Goal: Task Accomplishment & Management: Manage account settings

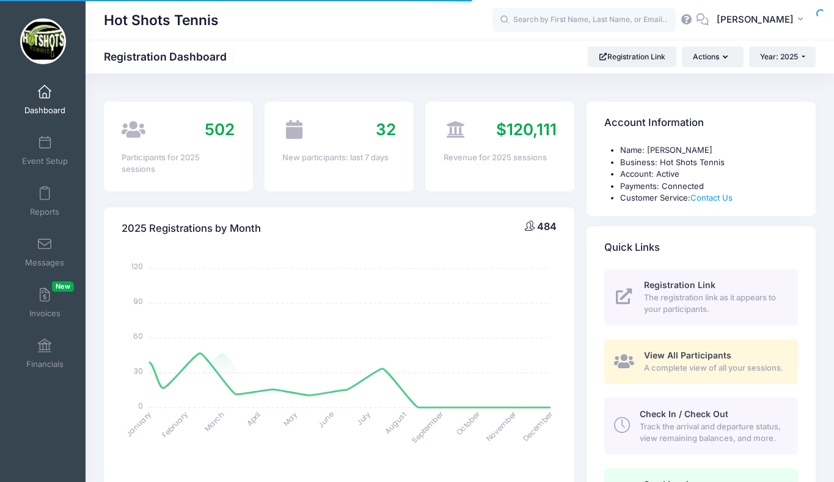
select select
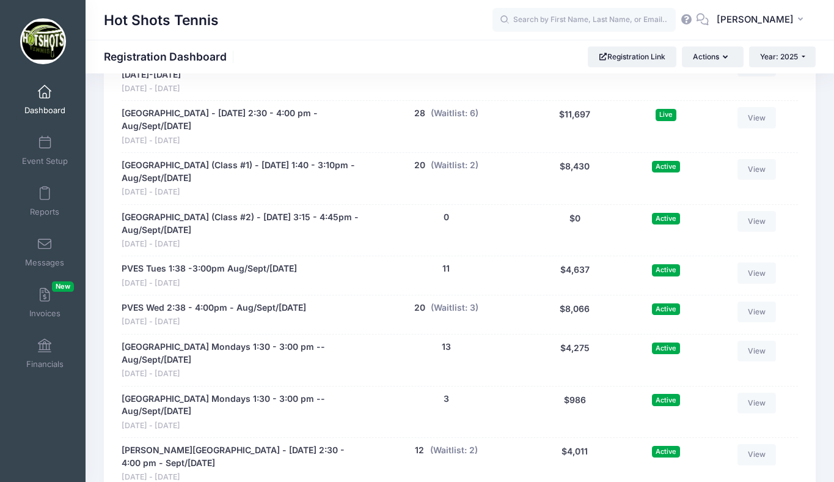
scroll to position [2472, 0]
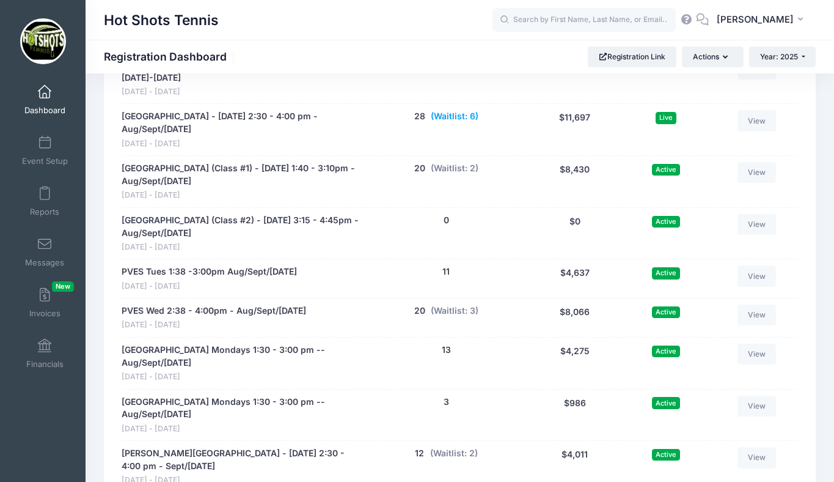
click at [457, 123] on button "(Waitlist: 6)" at bounding box center [455, 116] width 48 height 13
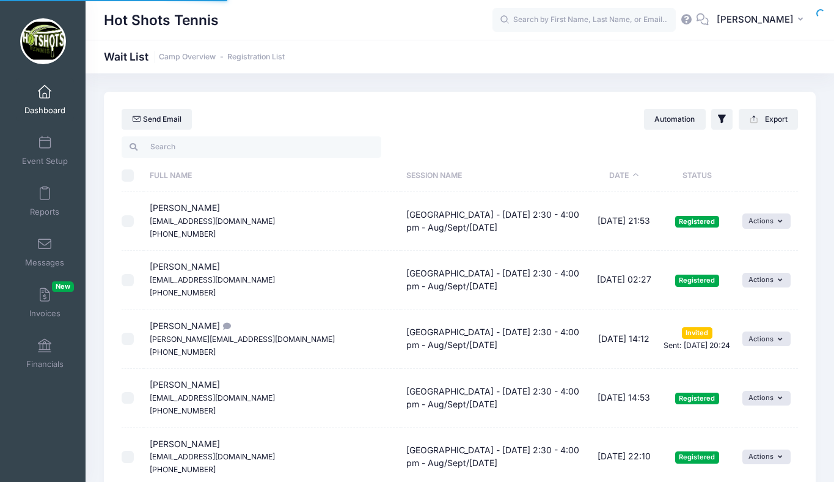
select select "50"
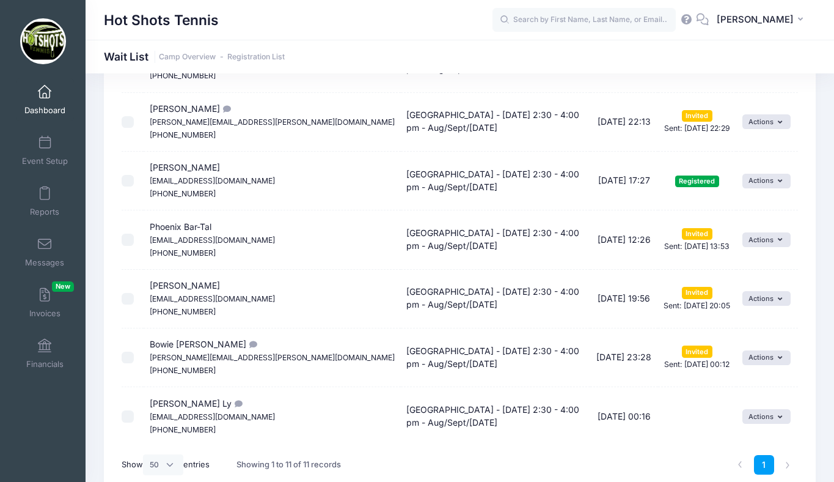
scroll to position [395, 0]
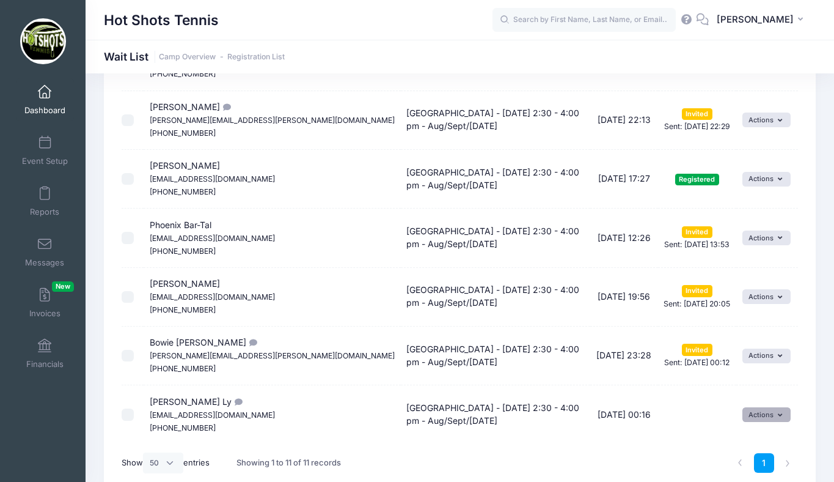
click at [751, 414] on button "Actions" at bounding box center [767, 414] width 48 height 15
click at [749, 365] on link "Invite" at bounding box center [755, 363] width 53 height 23
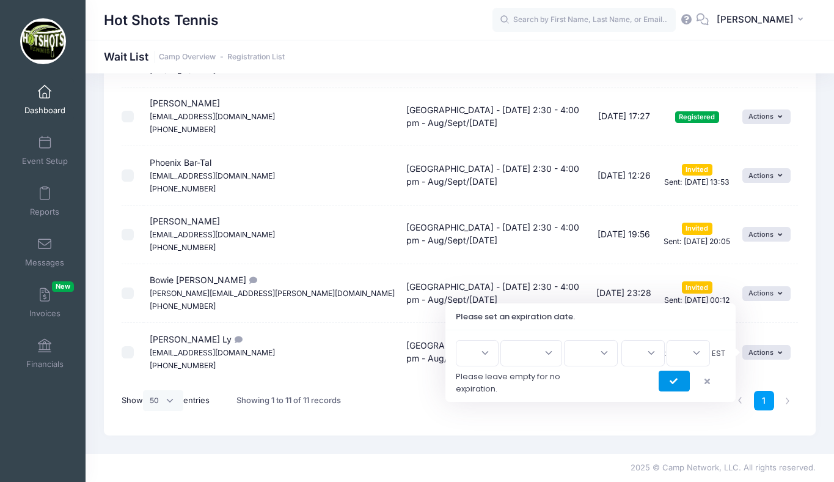
click at [670, 381] on icon "submit" at bounding box center [675, 381] width 10 height 0
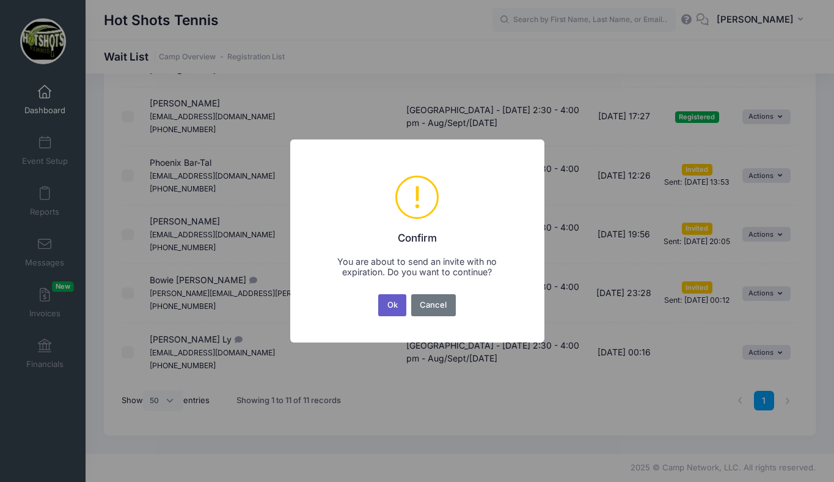
click at [389, 305] on button "Ok" at bounding box center [392, 305] width 28 height 22
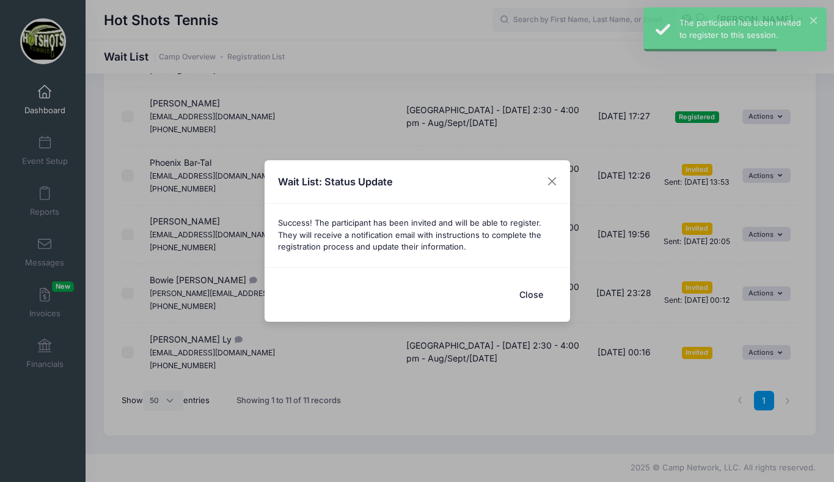
click at [528, 291] on button "Close" at bounding box center [531, 294] width 49 height 26
